Goal: Book appointment/travel/reservation

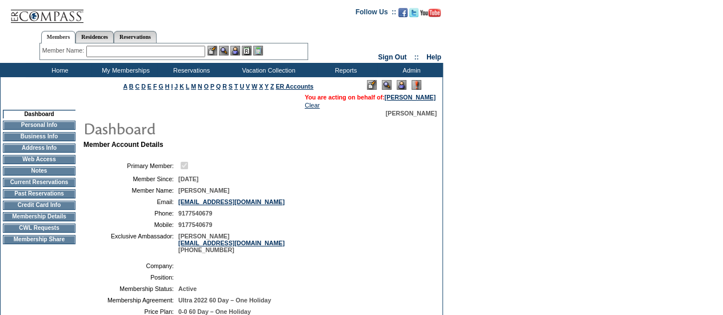
click at [32, 231] on td "CWL Requests" at bounding box center [39, 227] width 73 height 9
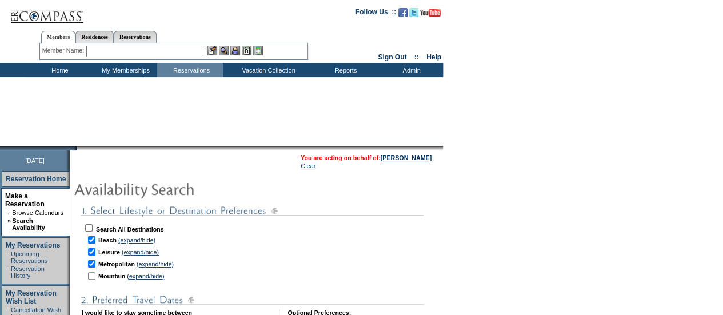
checkbox input "true"
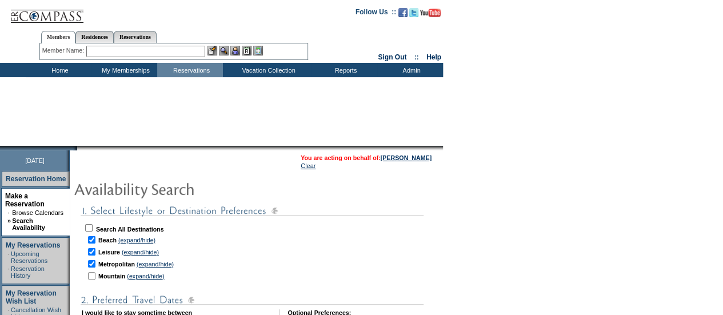
checkbox input "true"
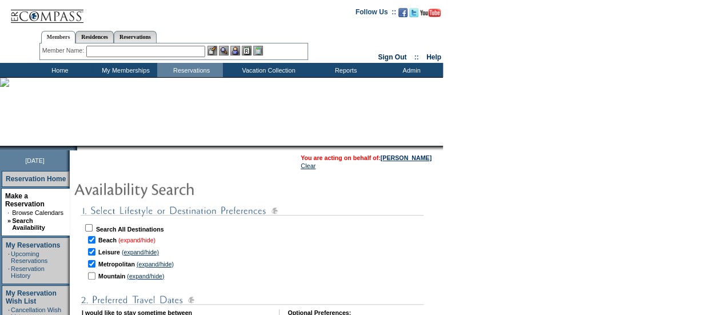
click at [138, 238] on link "(expand/hide)" at bounding box center [136, 240] width 37 height 7
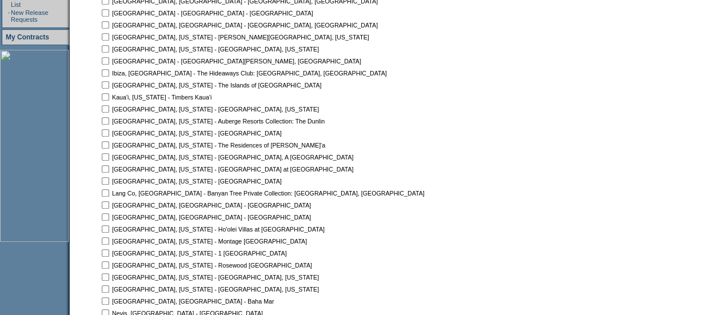
scroll to position [308, 0]
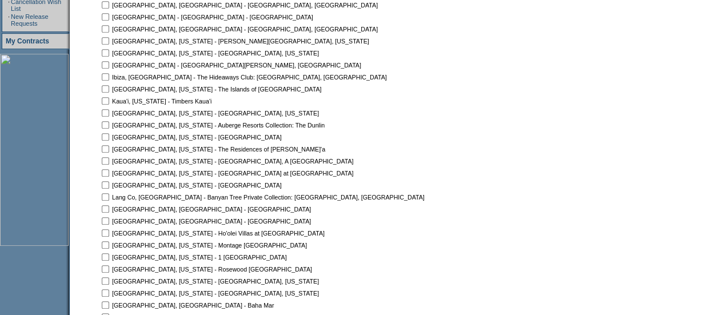
click at [109, 207] on input "checkbox" at bounding box center [105, 208] width 7 height 7
checkbox input "true"
click at [109, 219] on input "checkbox" at bounding box center [105, 220] width 7 height 7
checkbox input "true"
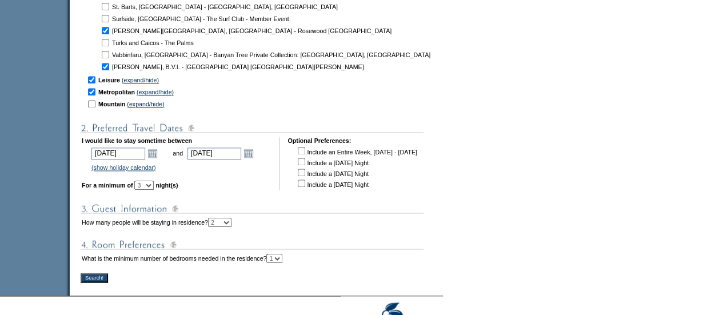
scroll to position [832, 0]
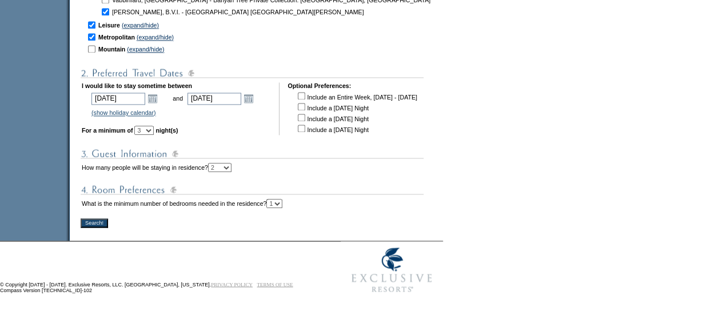
click at [101, 221] on input "Search!" at bounding box center [94, 222] width 27 height 9
